Goal: Information Seeking & Learning: Learn about a topic

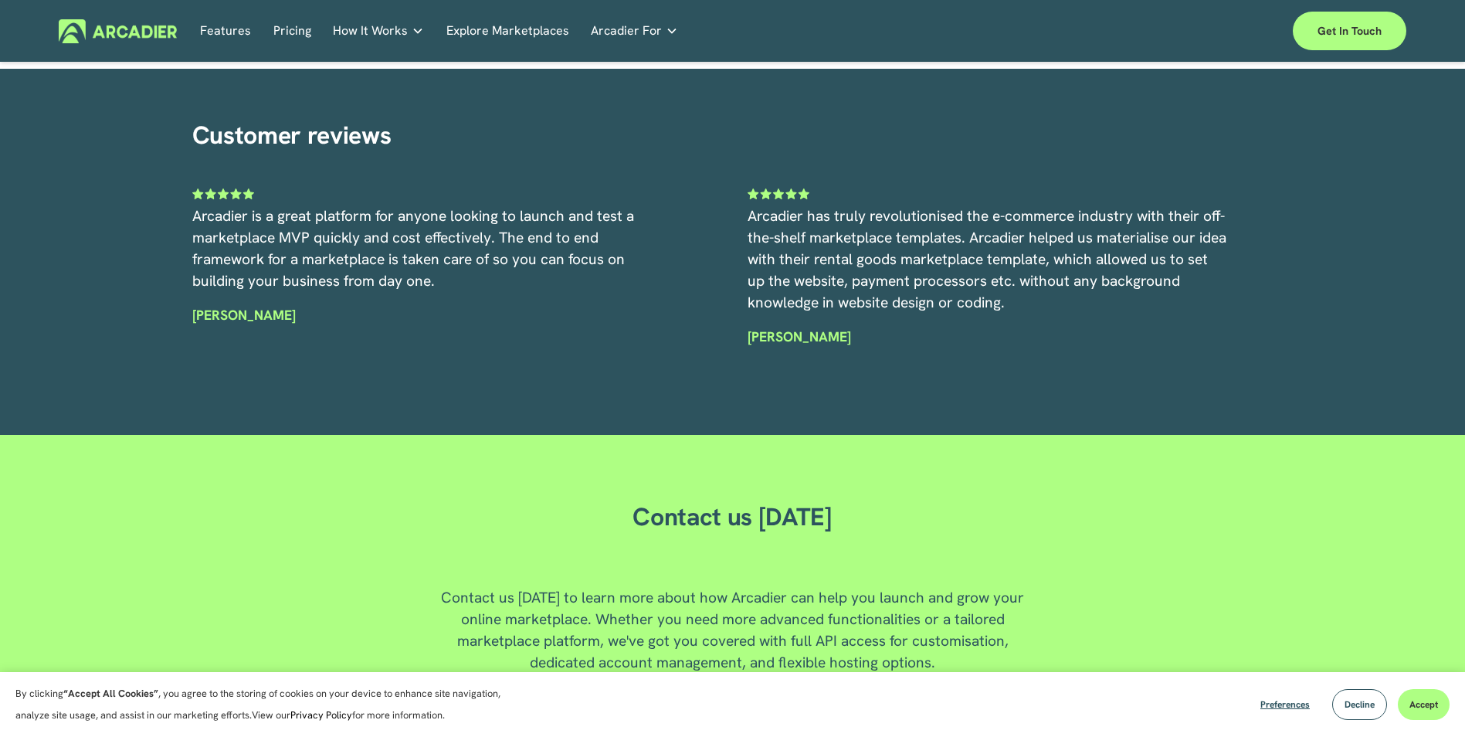
scroll to position [4163, 0]
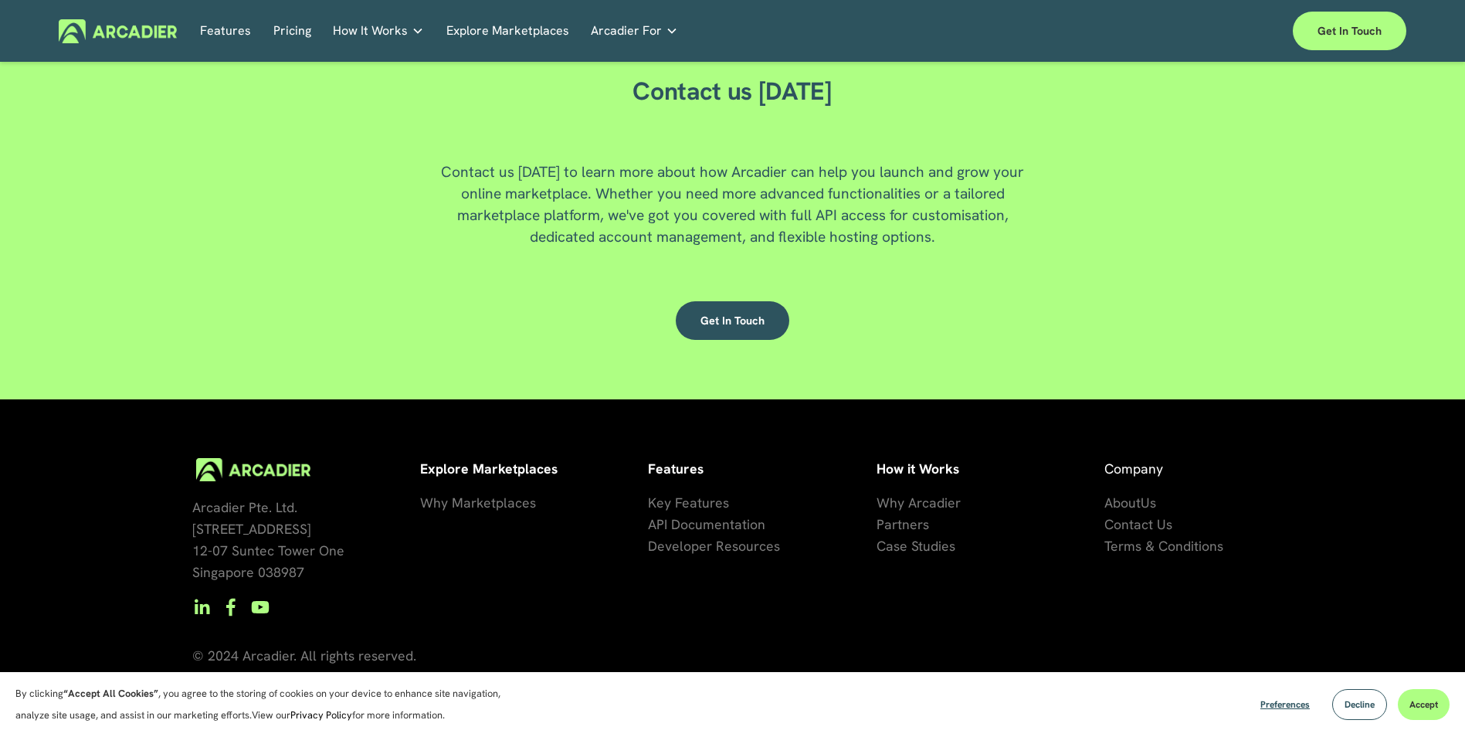
click at [1136, 505] on span "About" at bounding box center [1122, 502] width 36 height 18
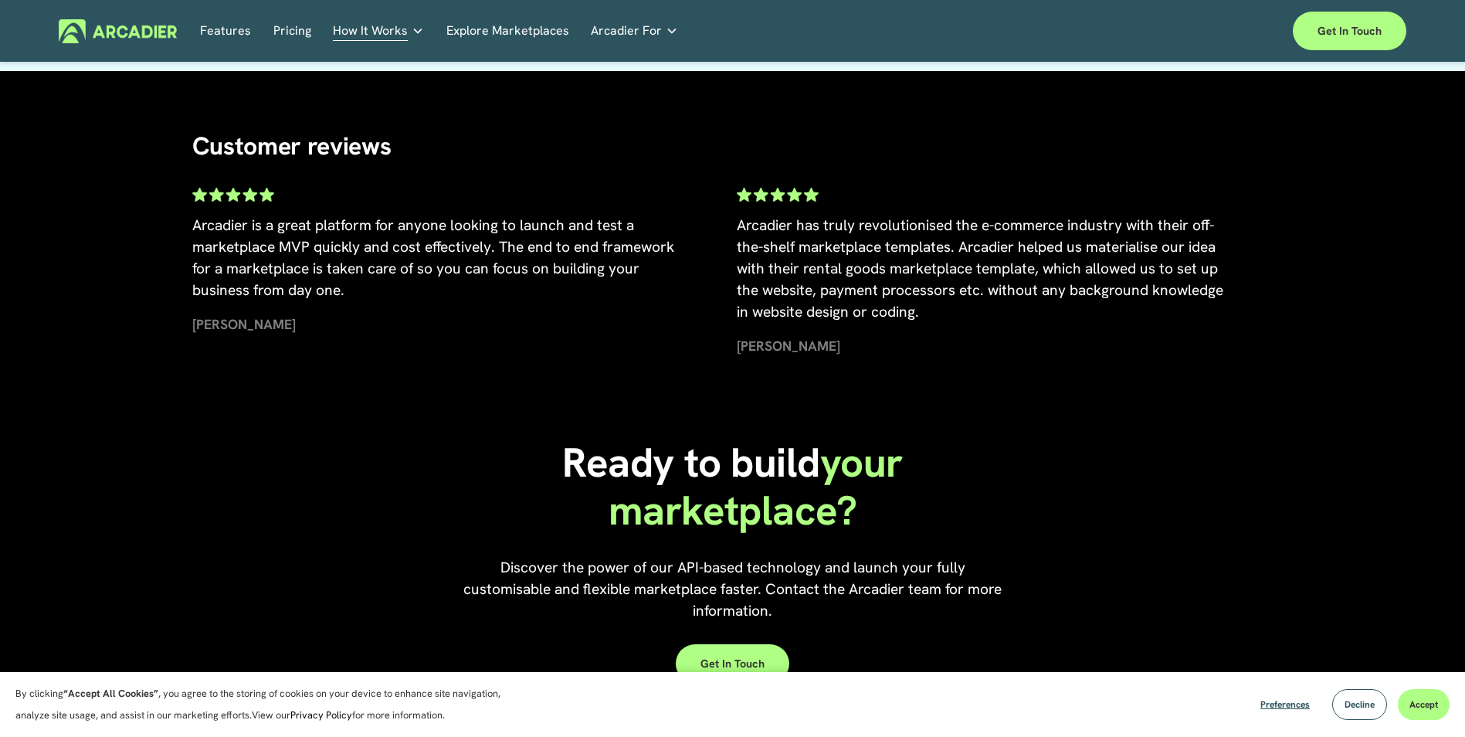
scroll to position [2779, 0]
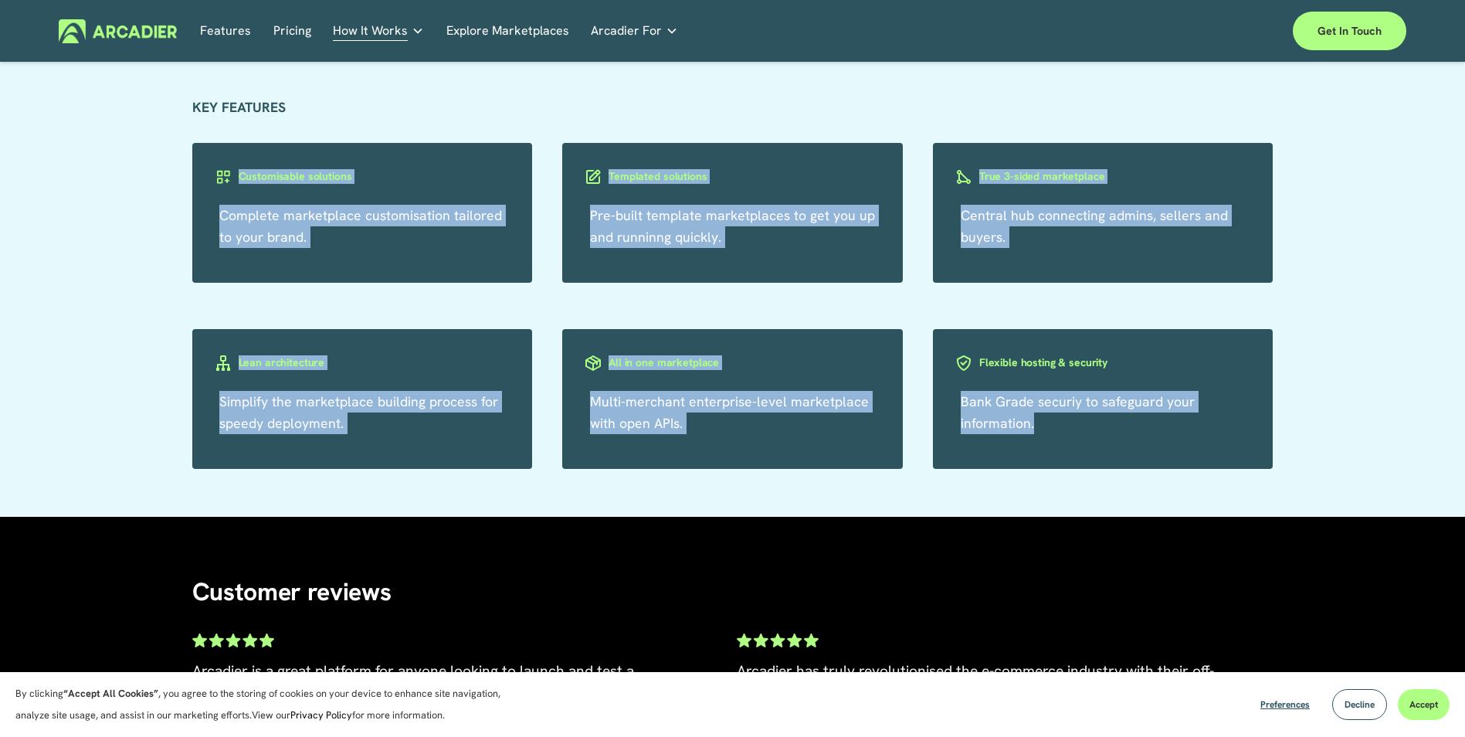
copy div "Complete marketplace customisation tailored to your brand. Customisable solutio…"
drag, startPoint x: 1288, startPoint y: 436, endPoint x: 191, endPoint y: 154, distance: 1132.8
click at [191, 154] on div "KEY FEATURES Complete marketplace customisation tailored to your brand. Customi…" at bounding box center [732, 283] width 1465 height 372
